Goal: Transaction & Acquisition: Purchase product/service

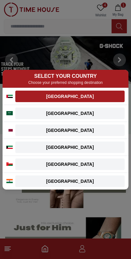
click at [96, 93] on div "[GEOGRAPHIC_DATA]" at bounding box center [70, 96] width 102 height 6
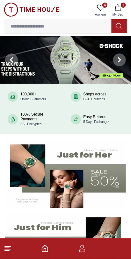
click at [98, 6] on icon at bounding box center [101, 8] width 8 height 8
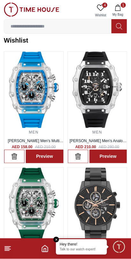
scroll to position [49, 0]
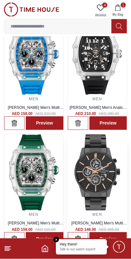
click at [92, 201] on img at bounding box center [97, 172] width 59 height 76
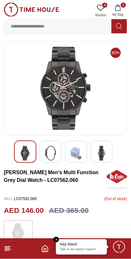
click at [55, 160] on img at bounding box center [51, 153] width 12 height 15
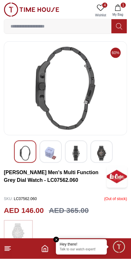
click at [81, 157] on img at bounding box center [77, 153] width 12 height 15
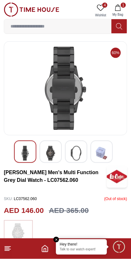
click at [100, 156] on img at bounding box center [102, 153] width 12 height 15
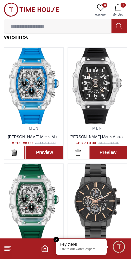
scroll to position [9, 0]
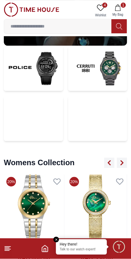
scroll to position [1583, 0]
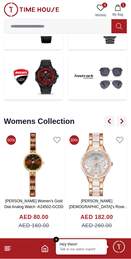
click at [93, 171] on img at bounding box center [97, 165] width 60 height 64
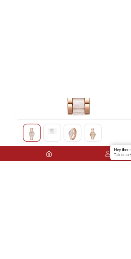
scroll to position [24, 0]
